Goal: Find specific page/section: Find specific page/section

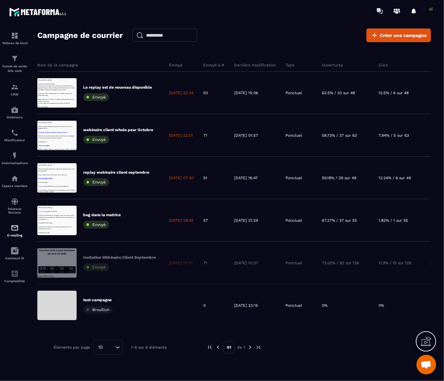
scroll to position [5523, 0]
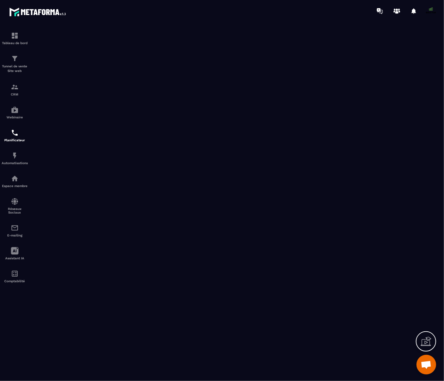
scroll to position [5621, 0]
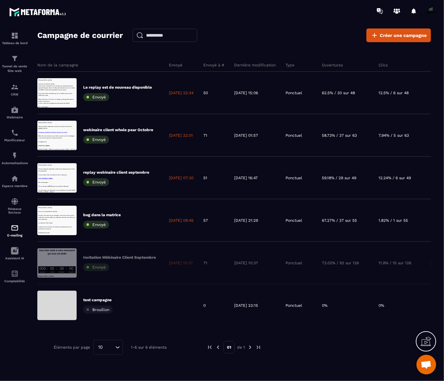
scroll to position [5523, 0]
